Goal: Communication & Community: Answer question/provide support

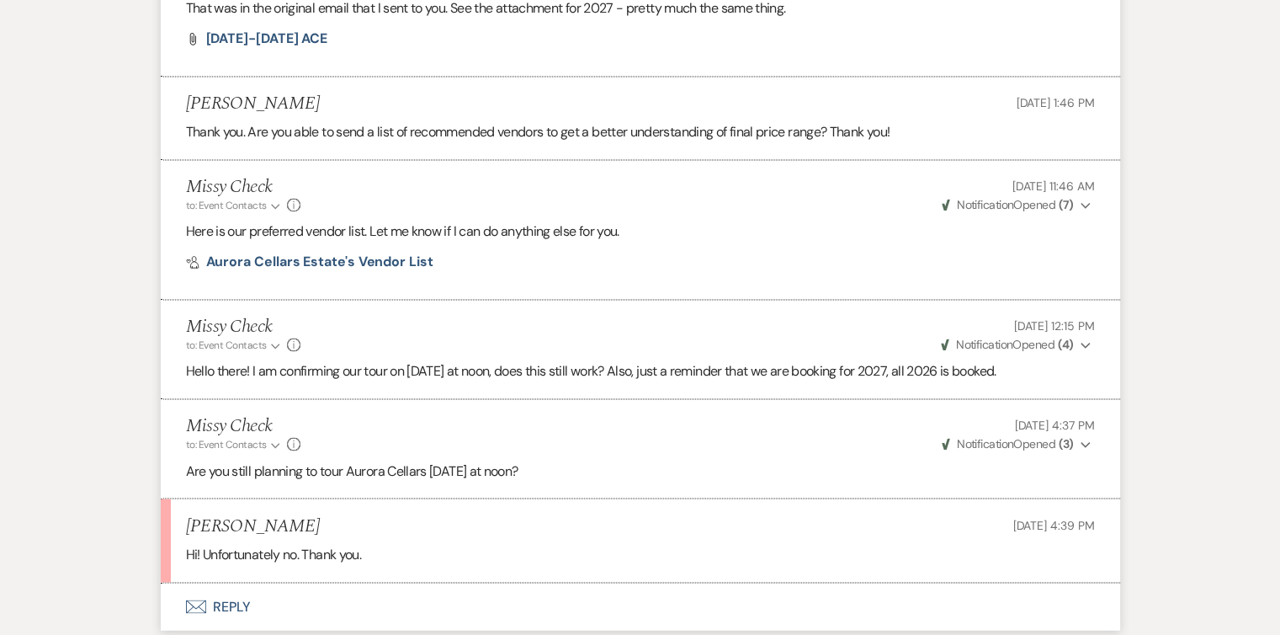
scroll to position [2840, 0]
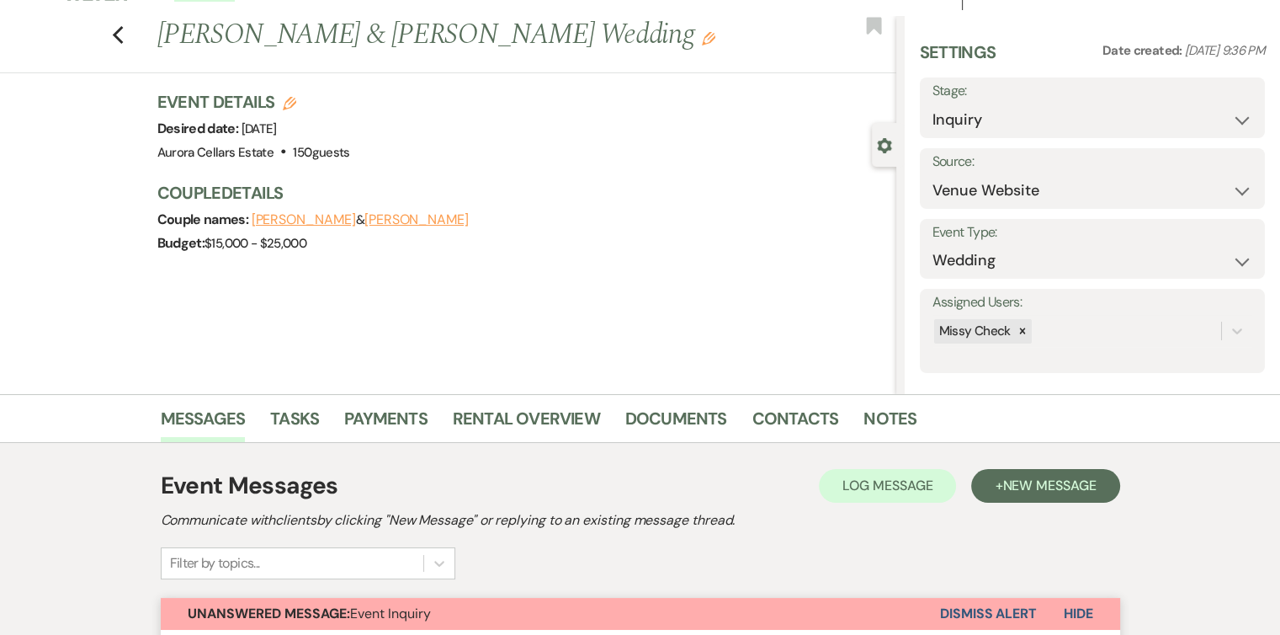
scroll to position [28, 0]
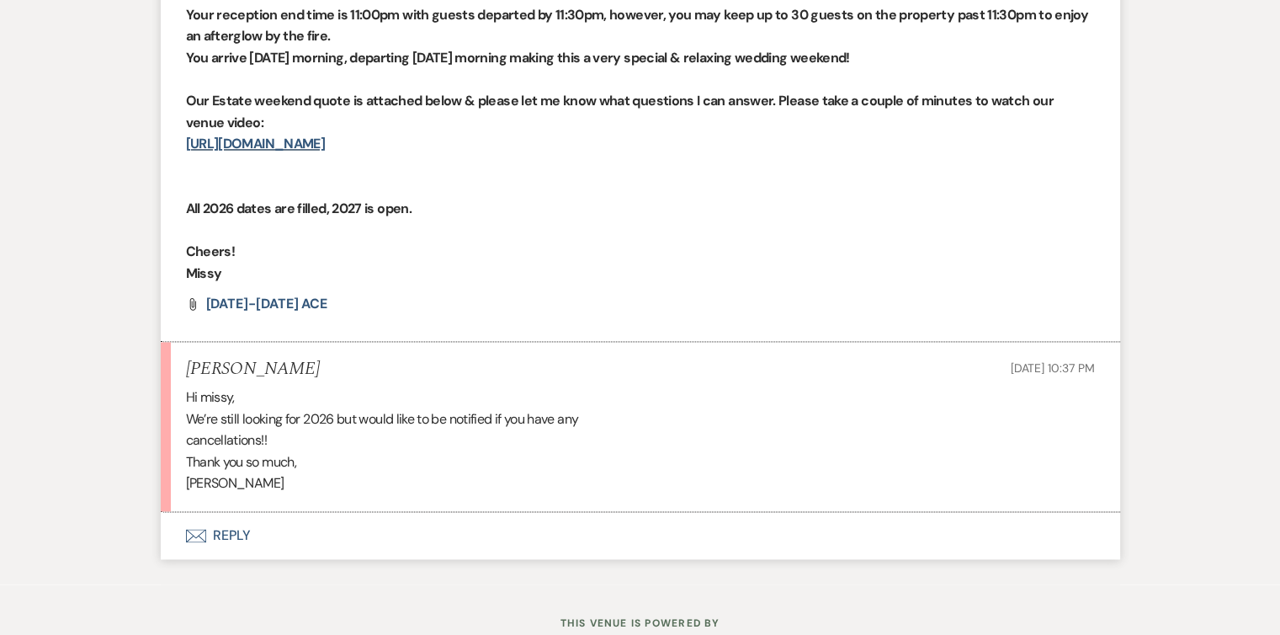
scroll to position [2402, 0]
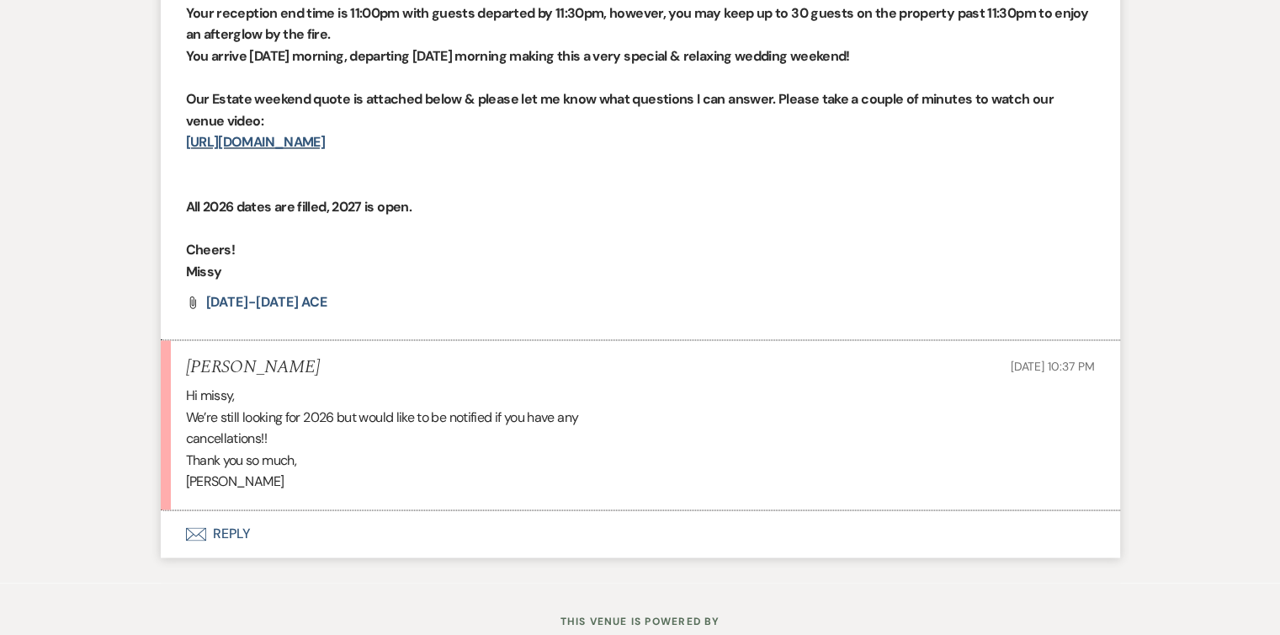
click at [239, 528] on button "Envelope Reply" at bounding box center [640, 533] width 959 height 47
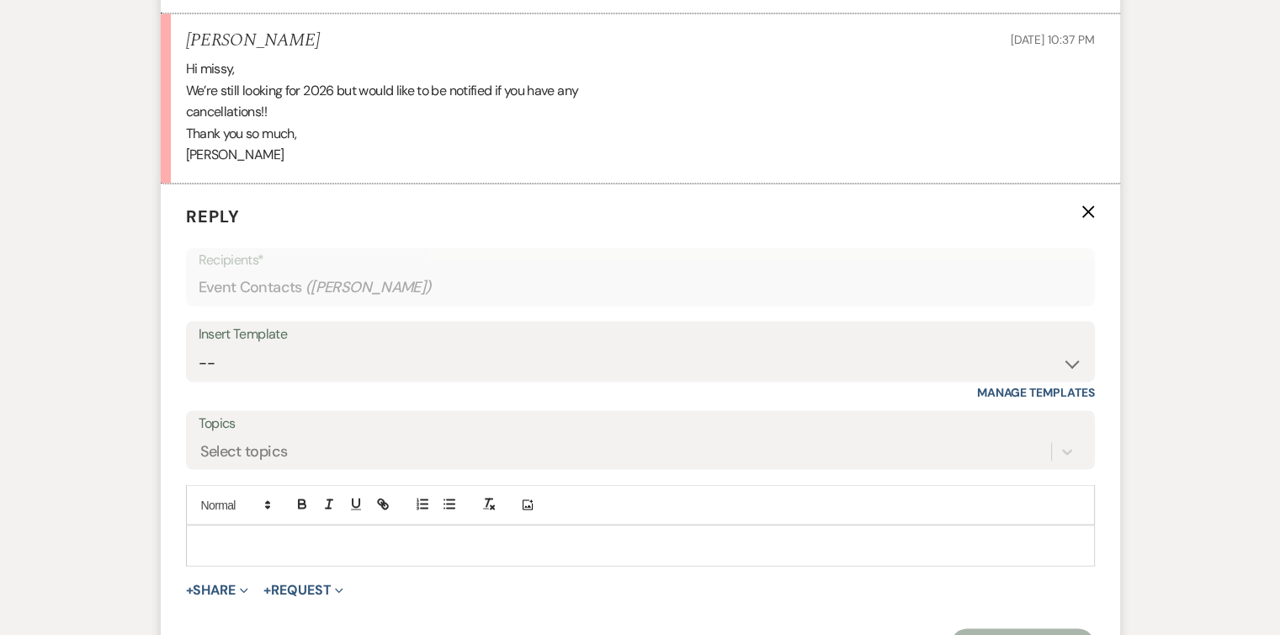
scroll to position [2729, 0]
click at [286, 529] on div at bounding box center [640, 543] width 907 height 39
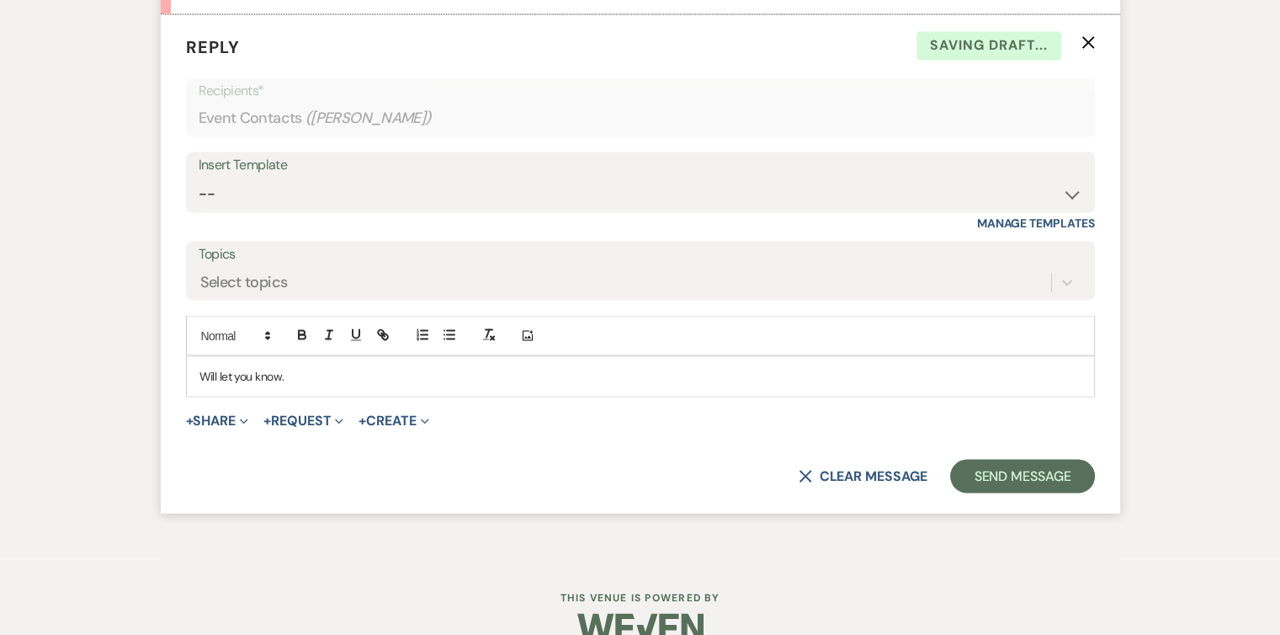
scroll to position [2897, 0]
click at [1000, 465] on button "Send Message" at bounding box center [1022, 477] width 144 height 34
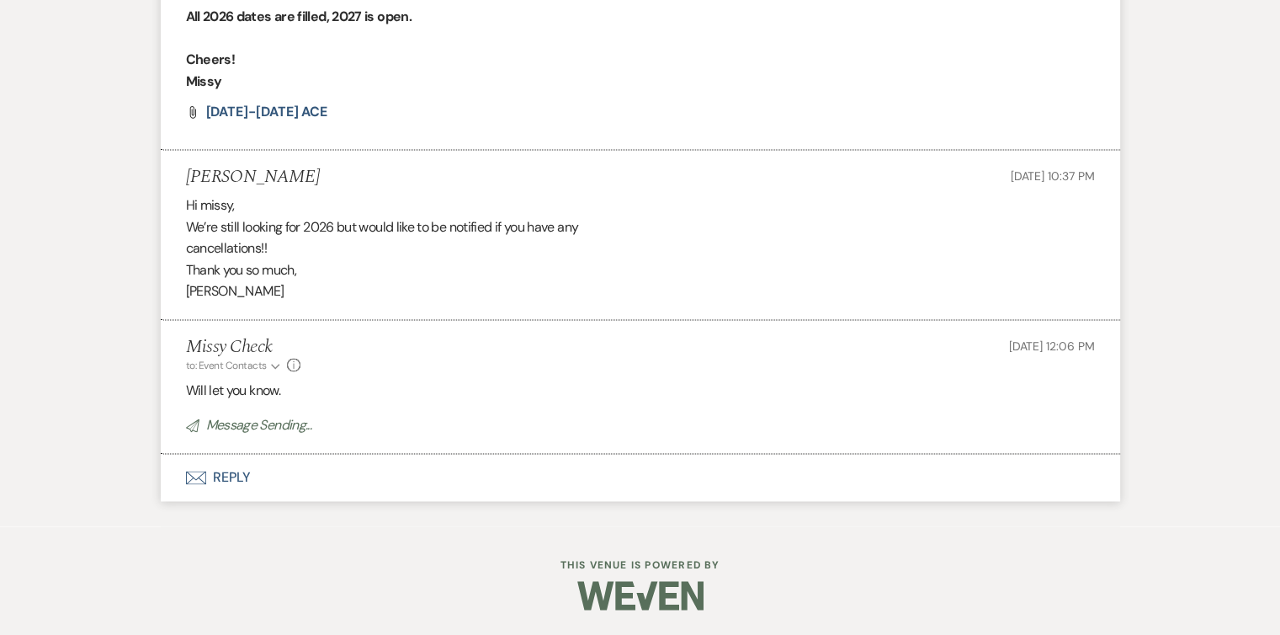
scroll to position [2590, 0]
